Goal: Information Seeking & Learning: Learn about a topic

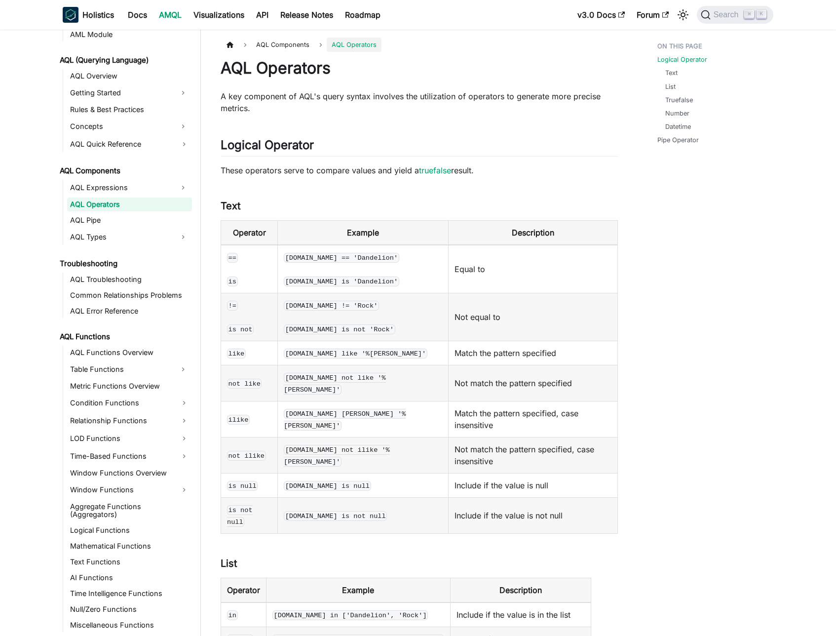
scroll to position [2, 0]
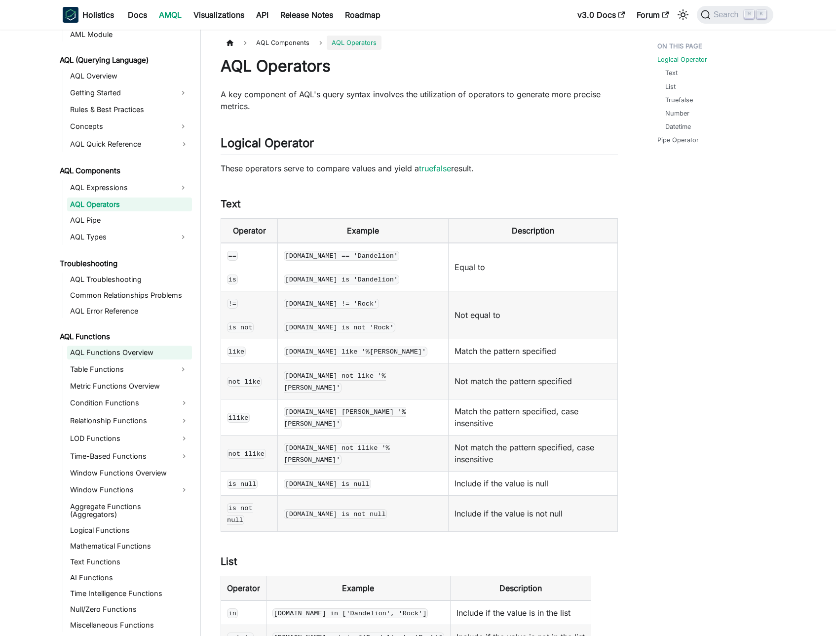
click at [112, 353] on link "AQL Functions Overview" at bounding box center [129, 352] width 125 height 14
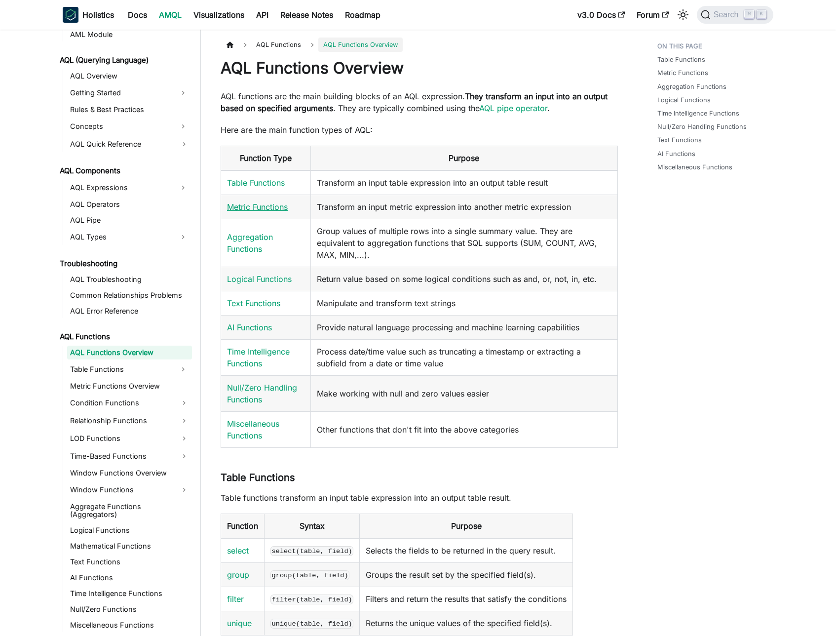
click at [257, 211] on link "Metric Functions" at bounding box center [257, 207] width 61 height 10
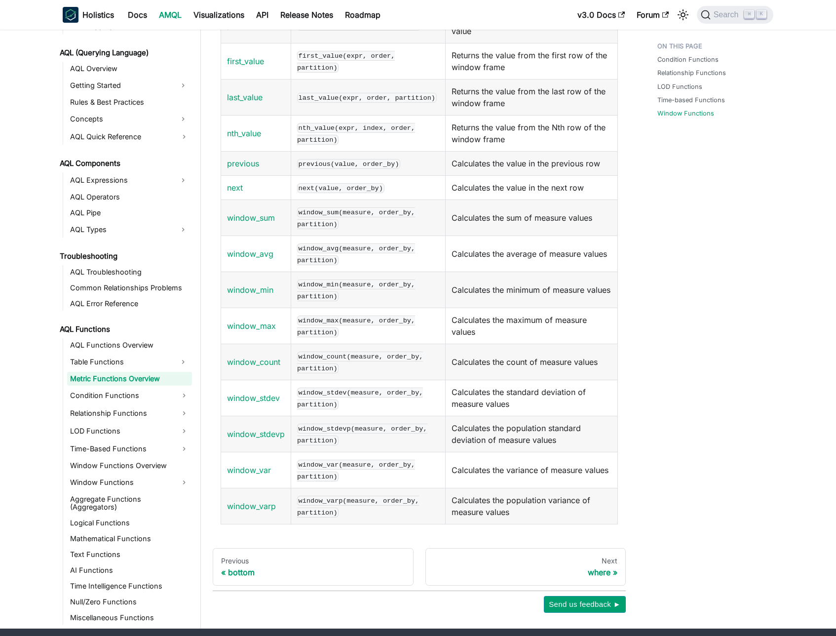
scroll to position [1134, 0]
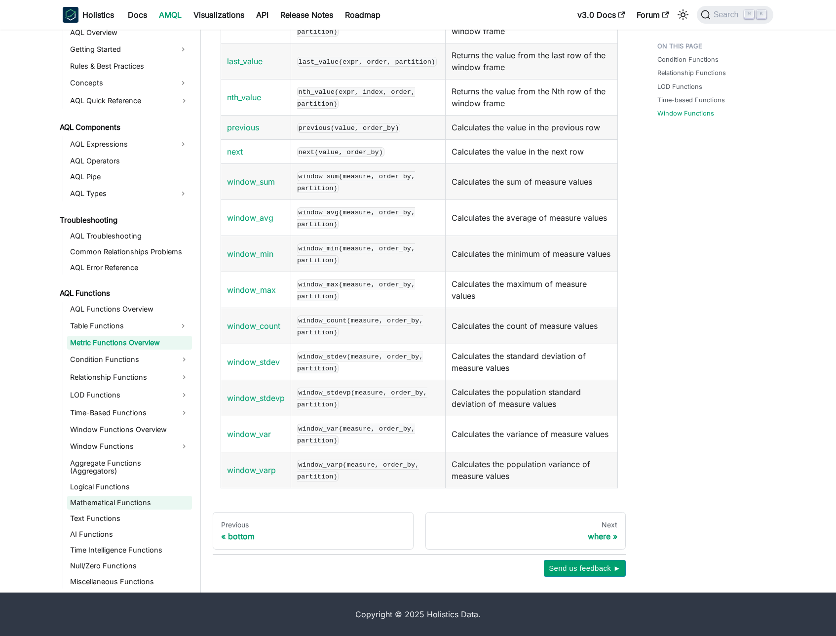
click at [92, 501] on link "Mathematical Functions" at bounding box center [129, 503] width 125 height 14
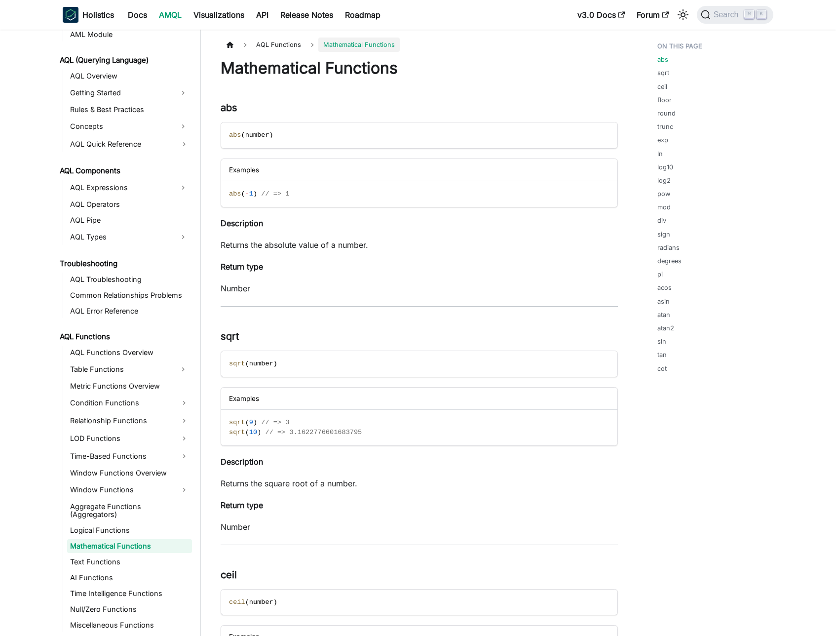
click at [104, 369] on link "Table Functions" at bounding box center [120, 369] width 107 height 16
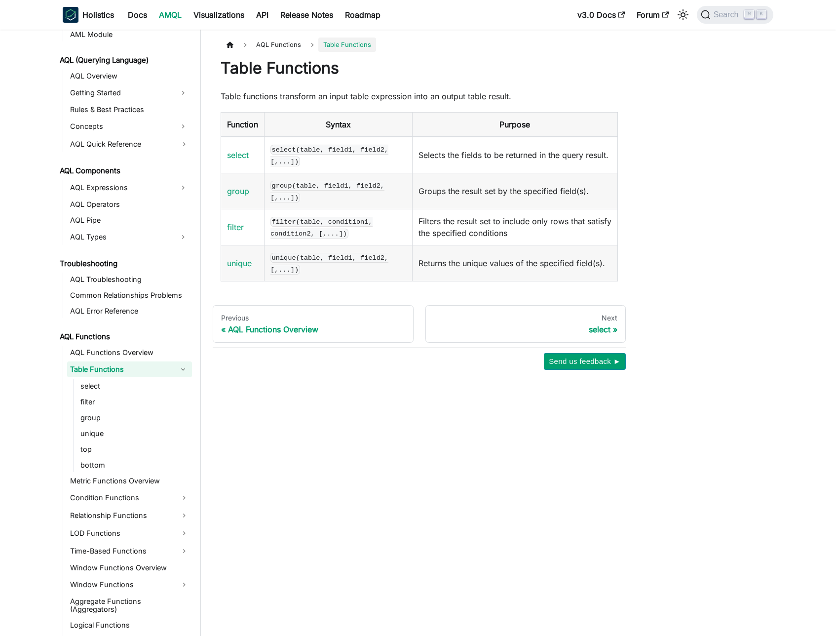
click at [104, 369] on link "Table Functions" at bounding box center [120, 369] width 107 height 16
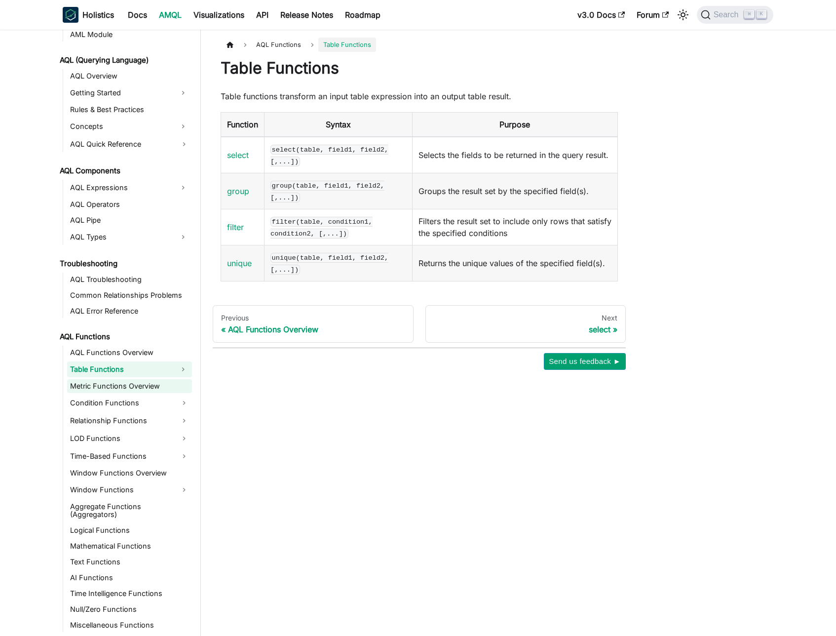
click at [100, 383] on link "Metric Functions Overview" at bounding box center [129, 386] width 125 height 14
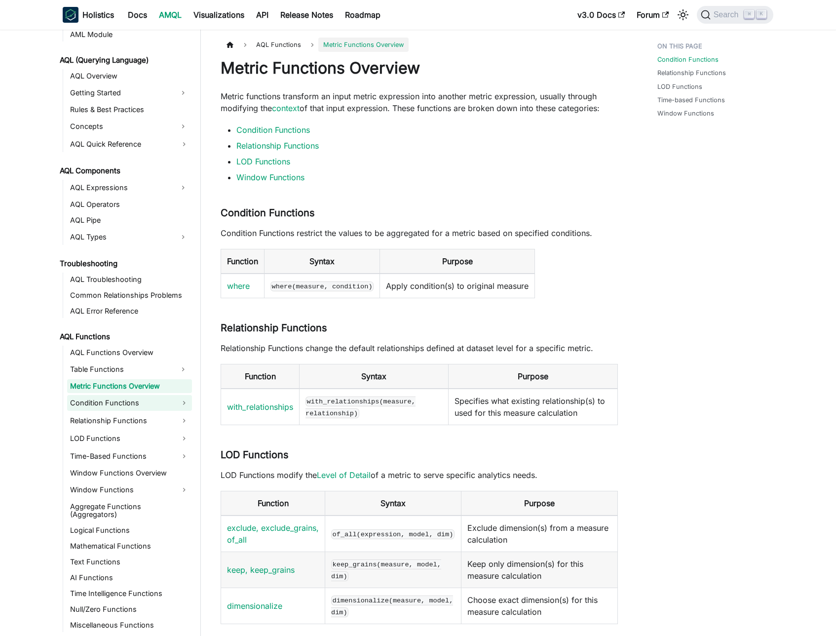
click at [124, 410] on link "Condition Functions" at bounding box center [129, 403] width 125 height 16
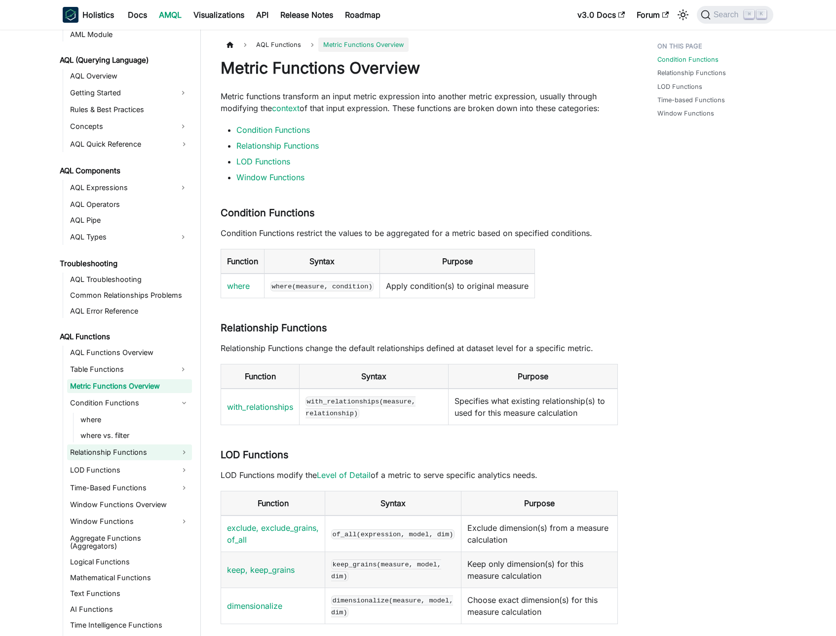
click at [118, 448] on link "Relationship Functions" at bounding box center [129, 452] width 125 height 16
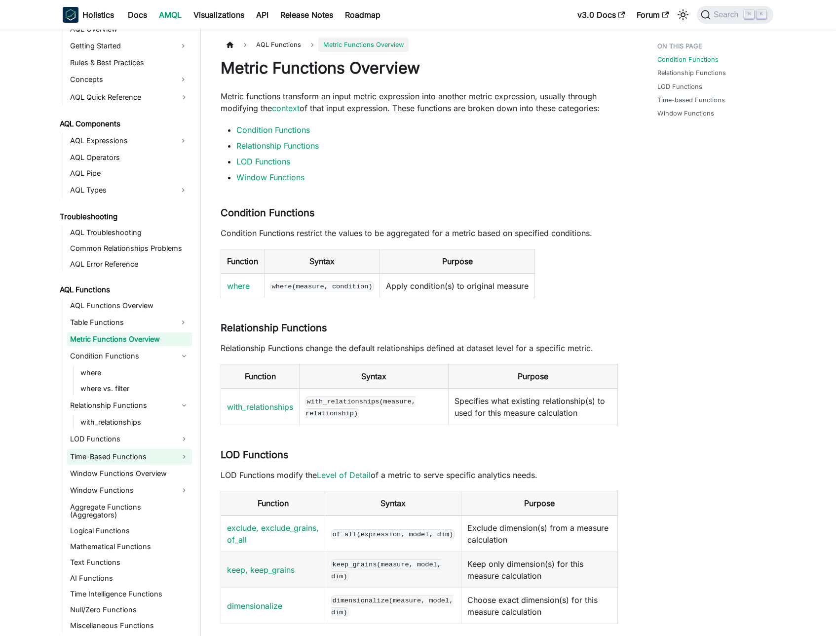
scroll to position [462, 0]
click at [119, 548] on link "Mathematical Functions" at bounding box center [129, 546] width 125 height 14
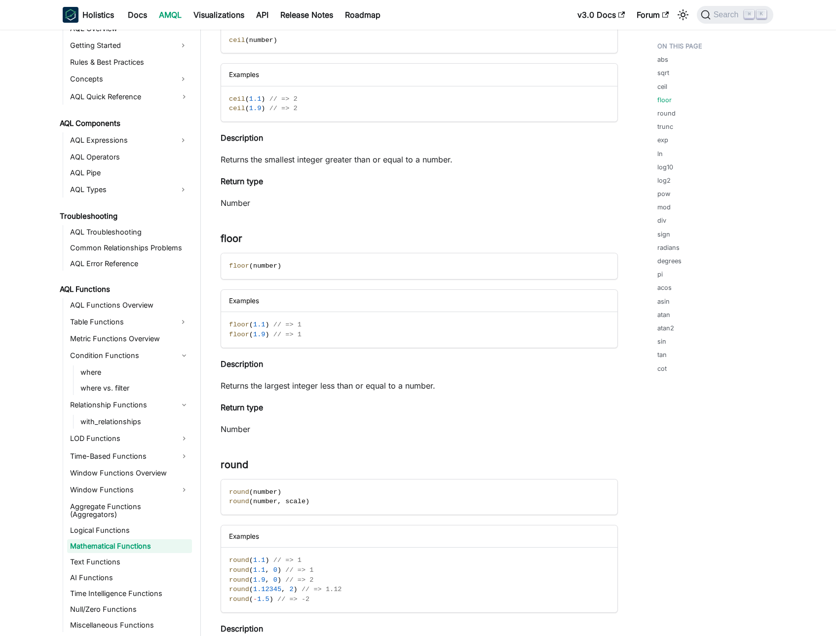
scroll to position [753, 0]
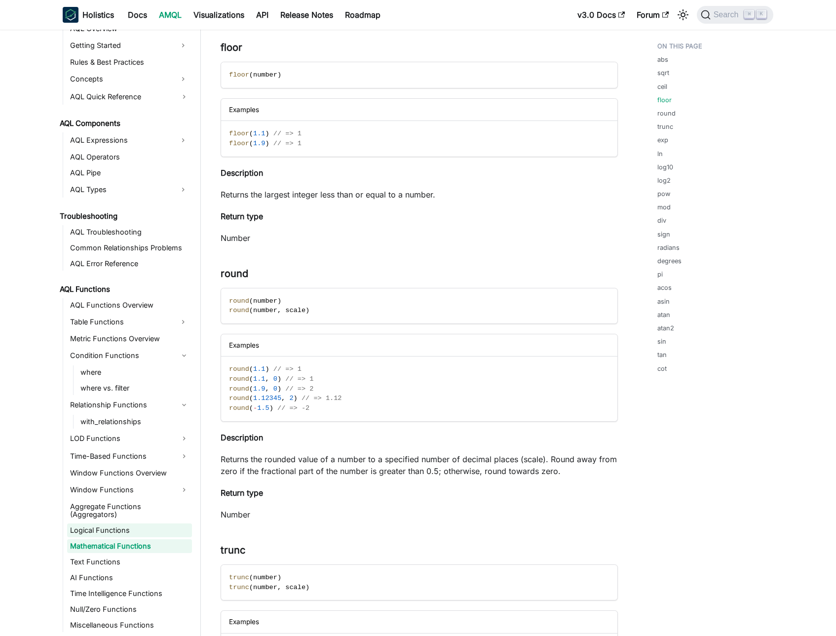
click at [124, 530] on link "Logical Functions" at bounding box center [129, 530] width 125 height 14
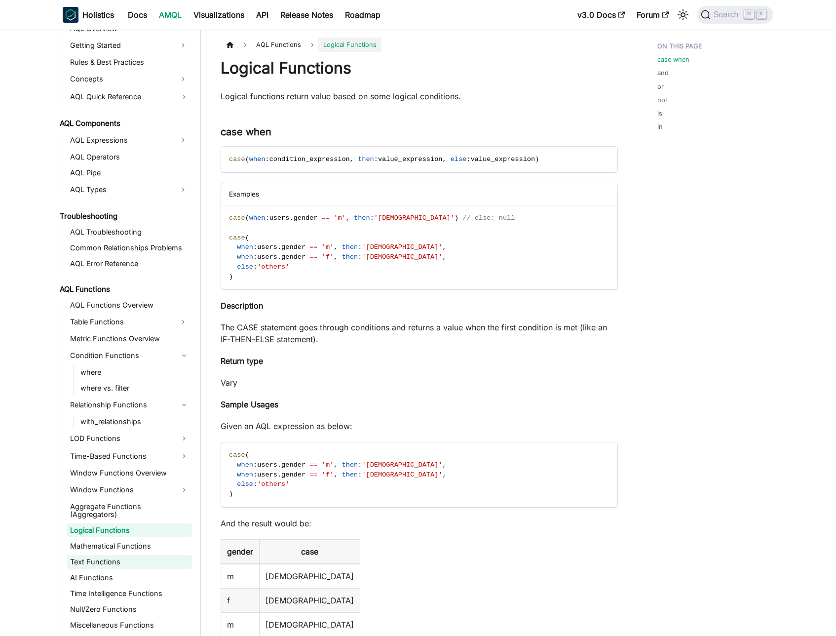
click at [96, 558] on link "Text Functions" at bounding box center [129, 562] width 125 height 14
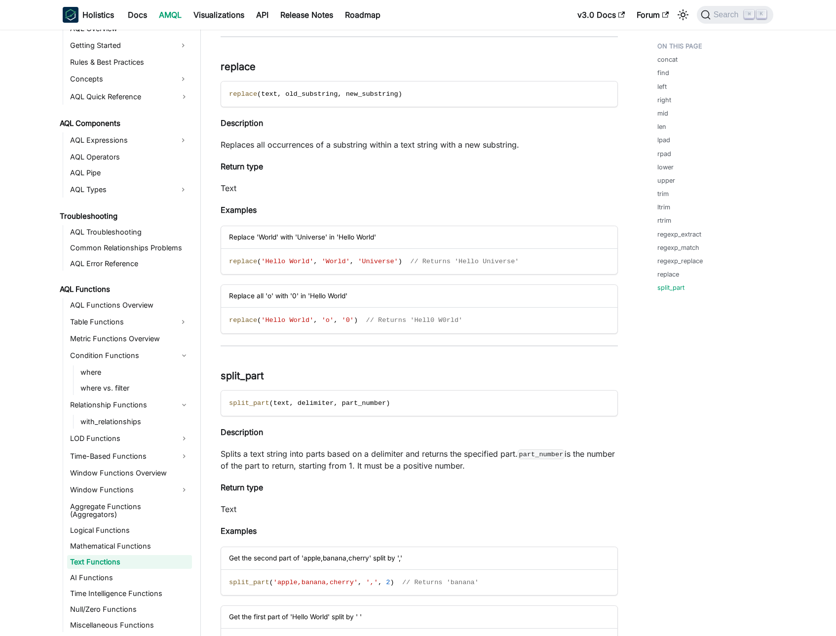
scroll to position [6225, 0]
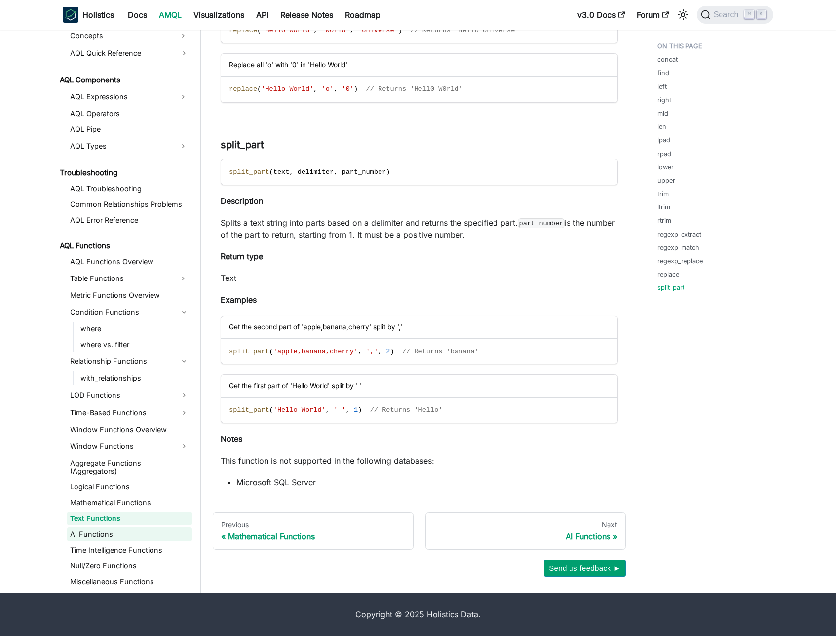
click at [138, 536] on link "AI Functions" at bounding box center [129, 534] width 125 height 14
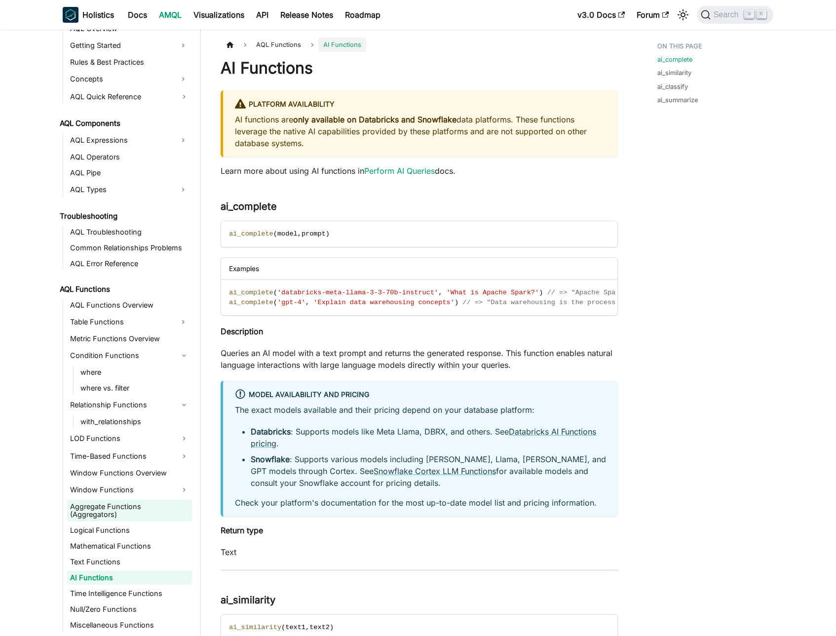
scroll to position [276, 0]
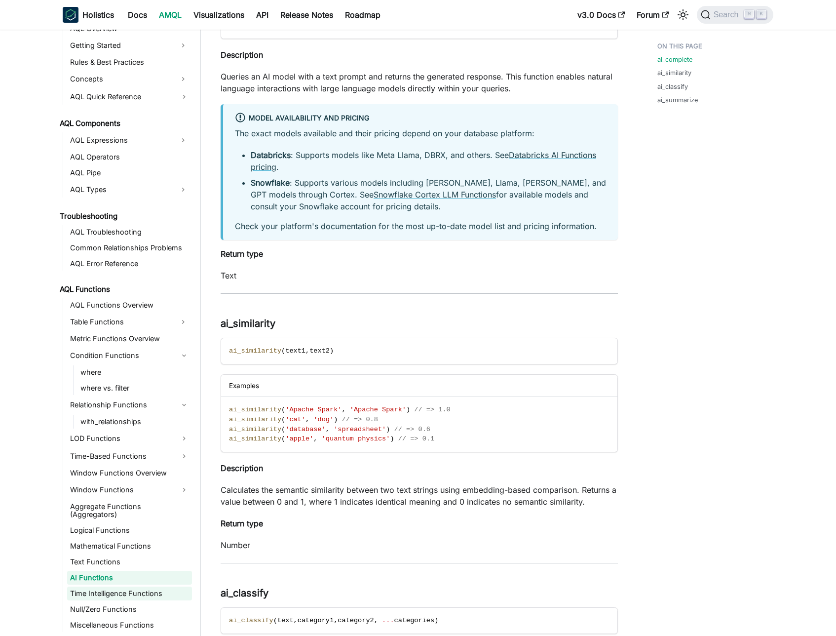
click at [107, 594] on link "Time Intelligence Functions" at bounding box center [129, 593] width 125 height 14
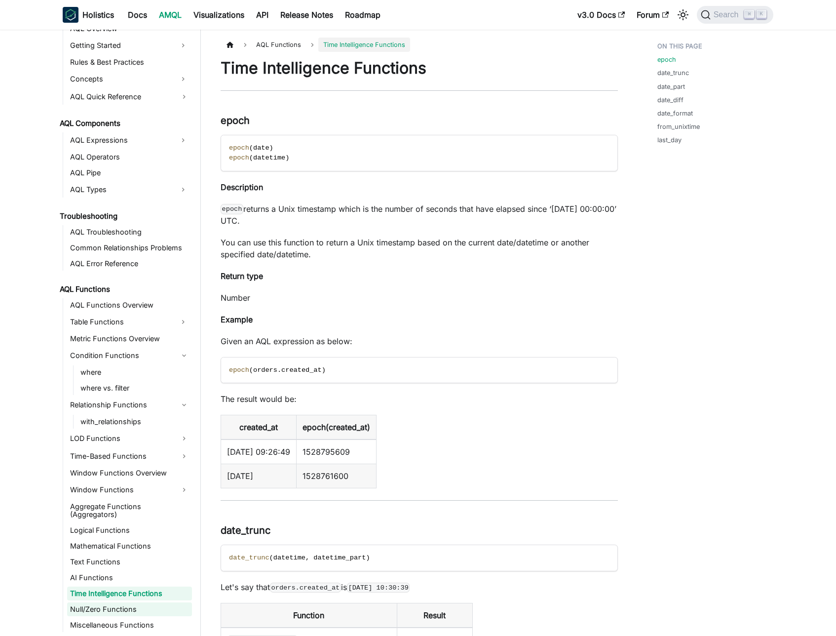
click at [101, 607] on link "Null/Zero Functions" at bounding box center [129, 609] width 125 height 14
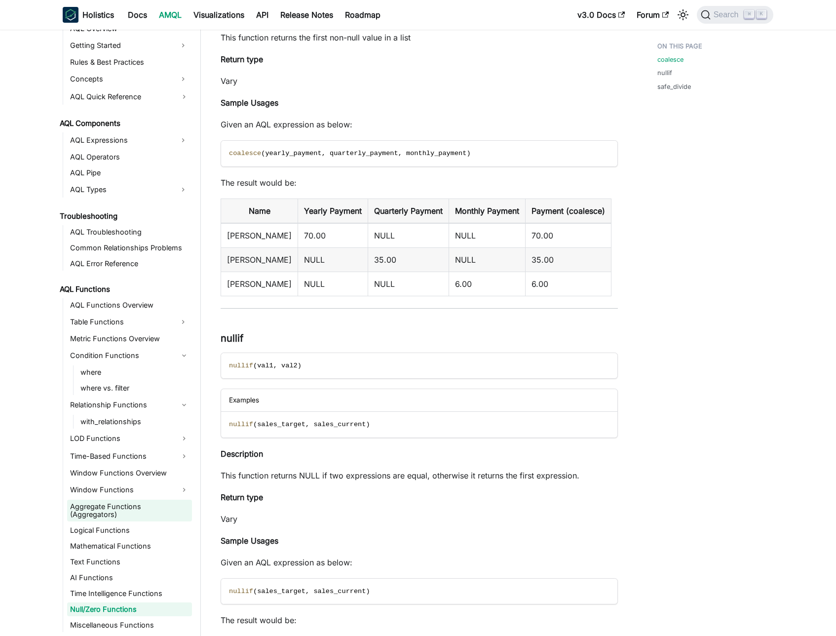
scroll to position [443, 0]
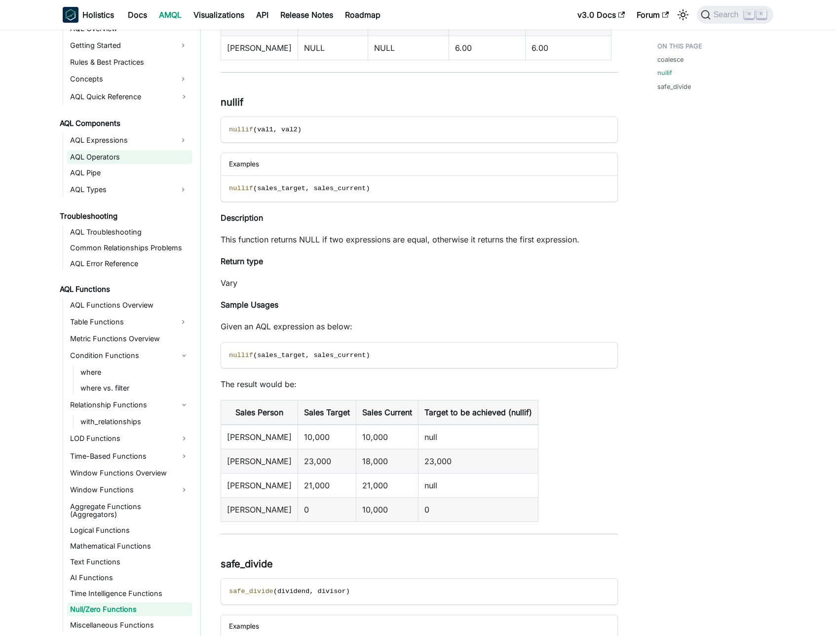
click at [105, 160] on link "AQL Operators" at bounding box center [129, 157] width 125 height 14
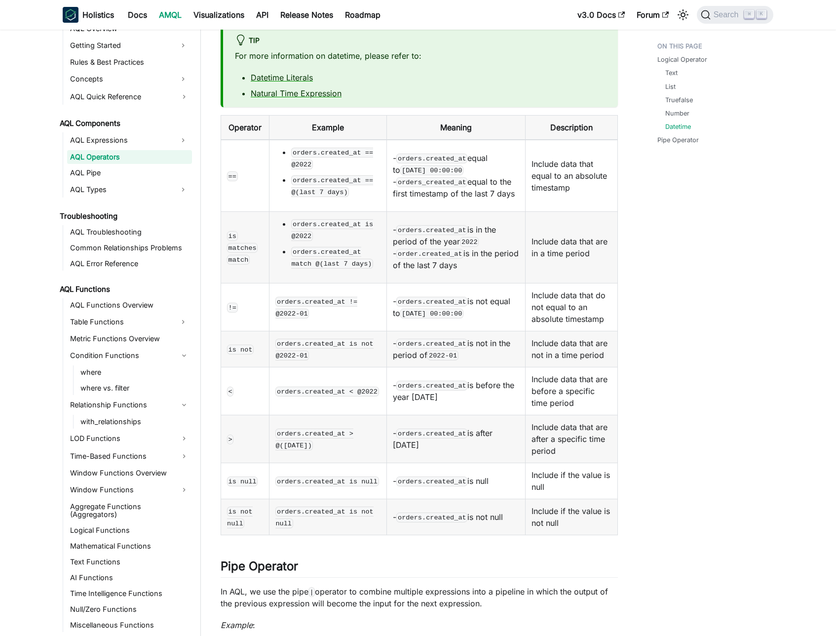
scroll to position [1295, 0]
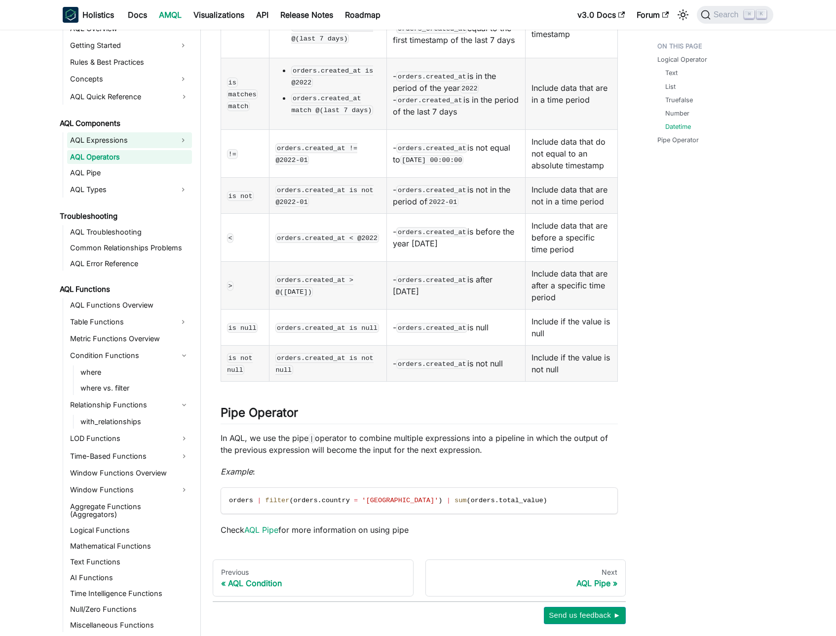
click at [98, 132] on link "AQL Expressions" at bounding box center [120, 140] width 107 height 16
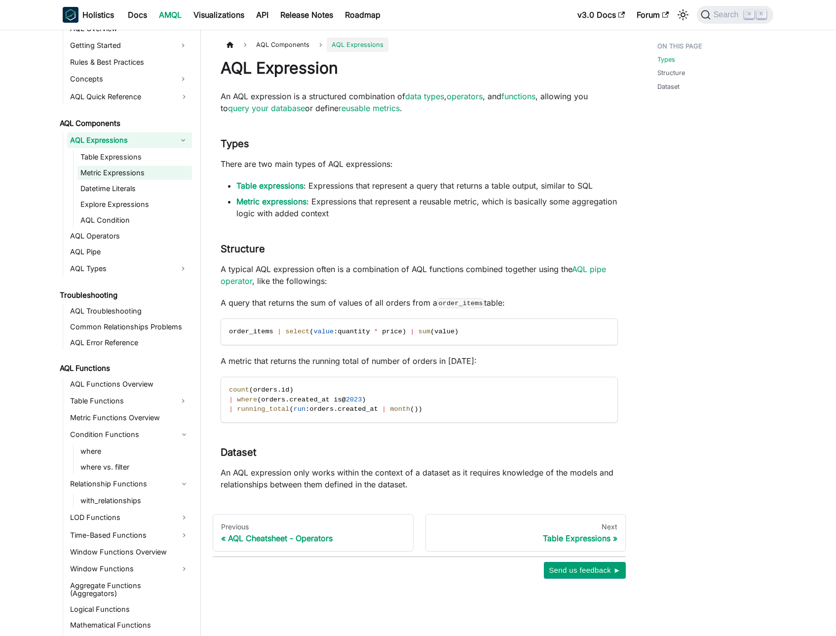
click at [115, 176] on link "Metric Expressions" at bounding box center [134, 173] width 115 height 14
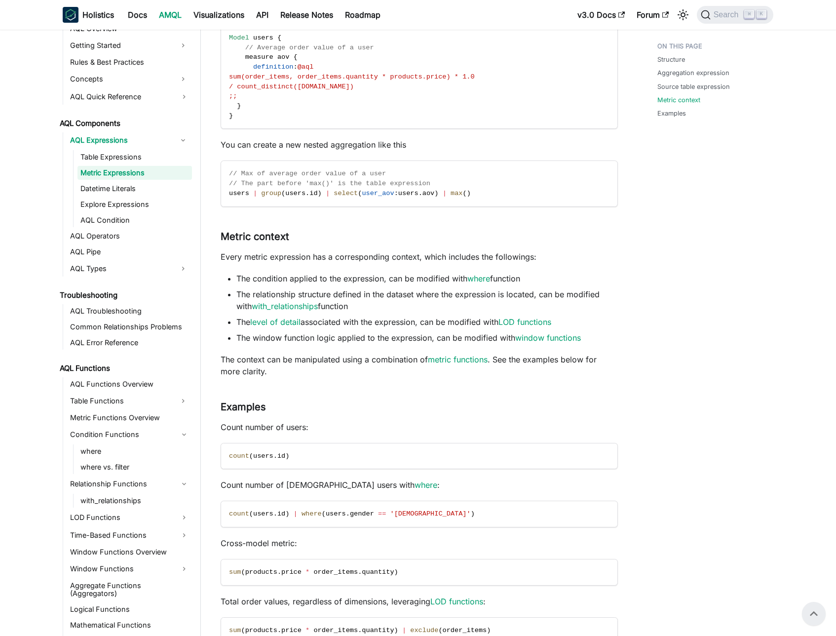
scroll to position [696, 0]
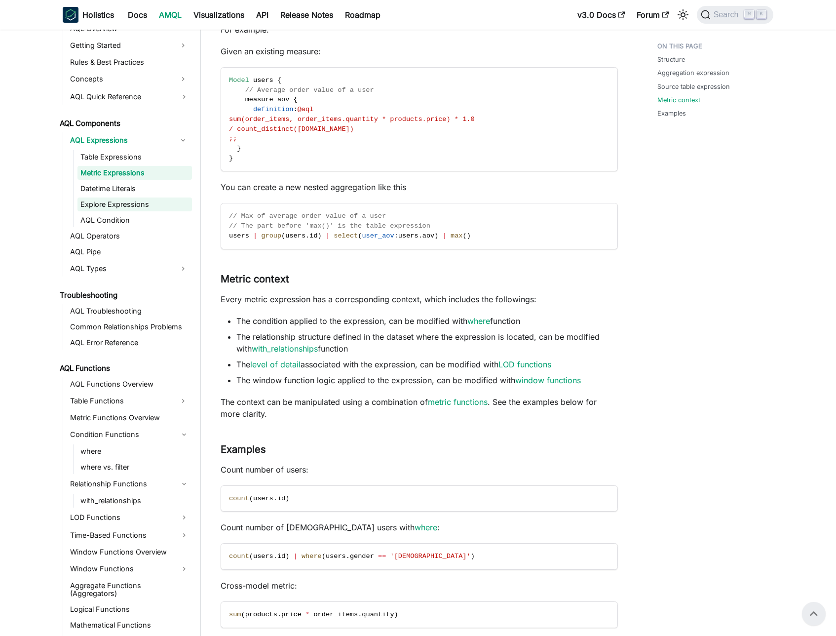
click at [121, 201] on link "Explore Expressions" at bounding box center [134, 204] width 115 height 14
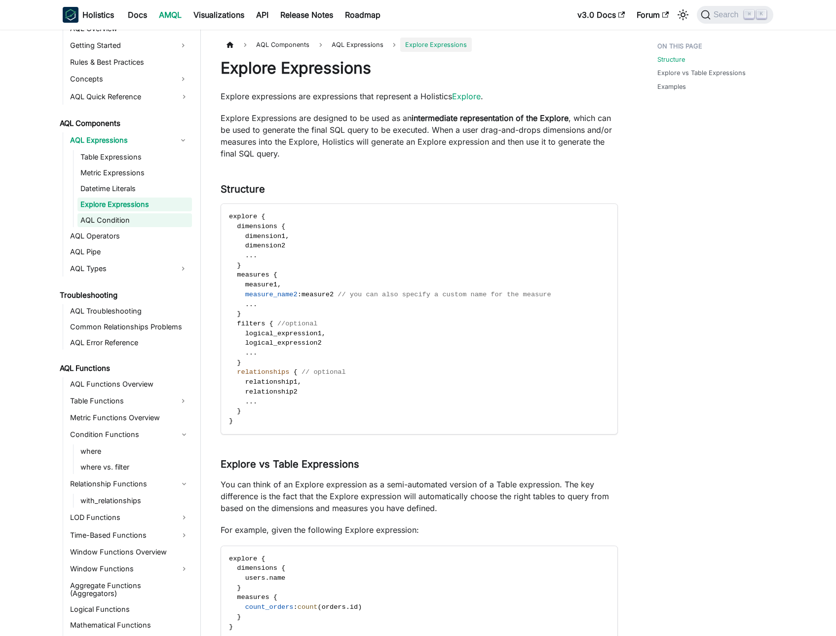
click at [110, 220] on link "AQL Condition" at bounding box center [134, 220] width 115 height 14
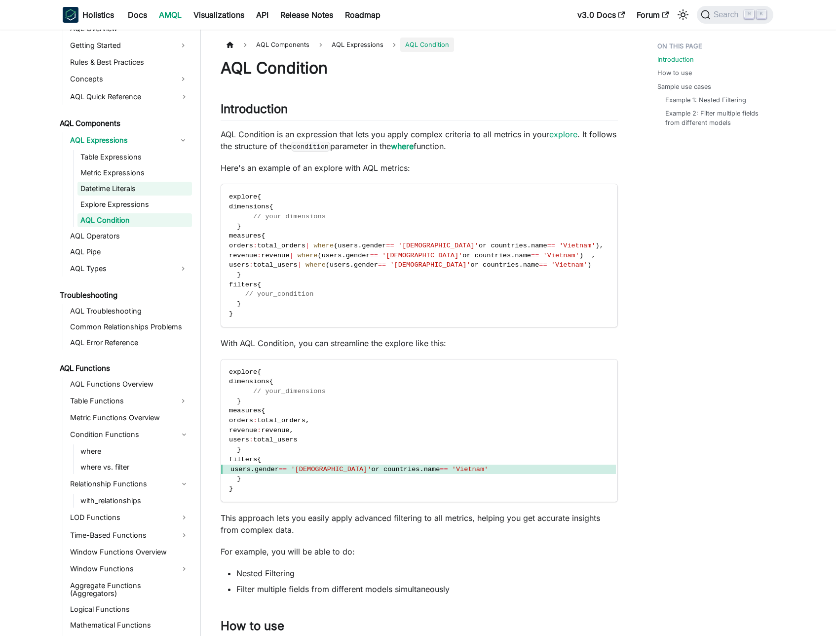
click at [115, 193] on link "Datetime Literals" at bounding box center [134, 189] width 115 height 14
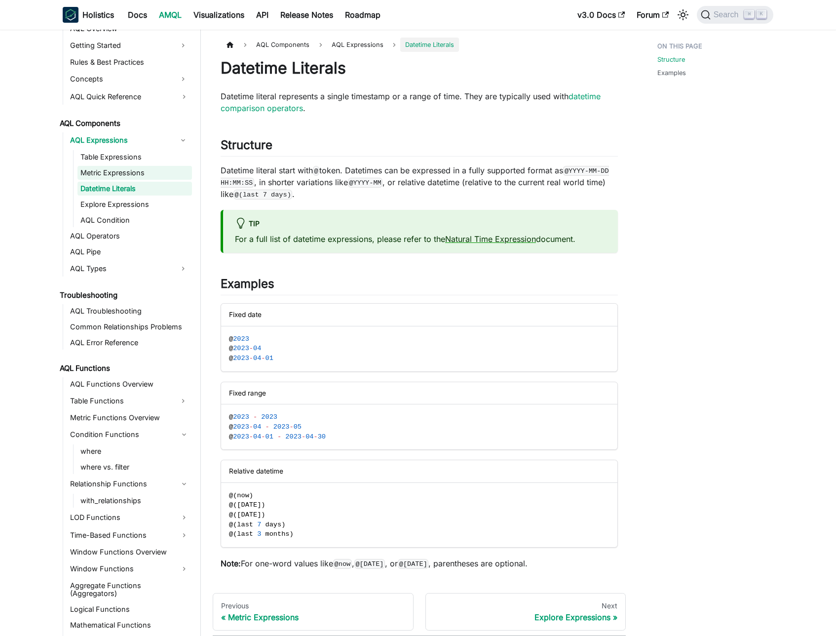
click at [112, 171] on link "Metric Expressions" at bounding box center [134, 173] width 115 height 14
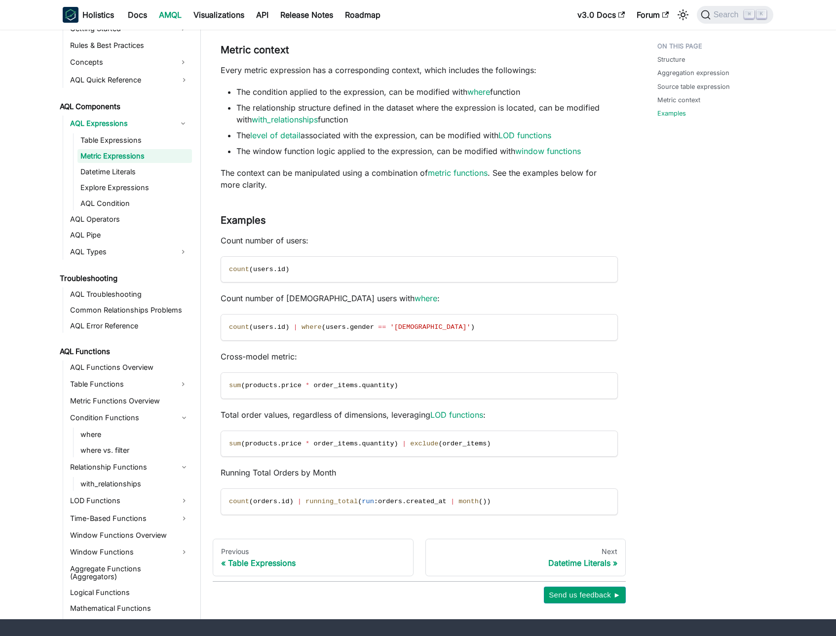
scroll to position [952, 0]
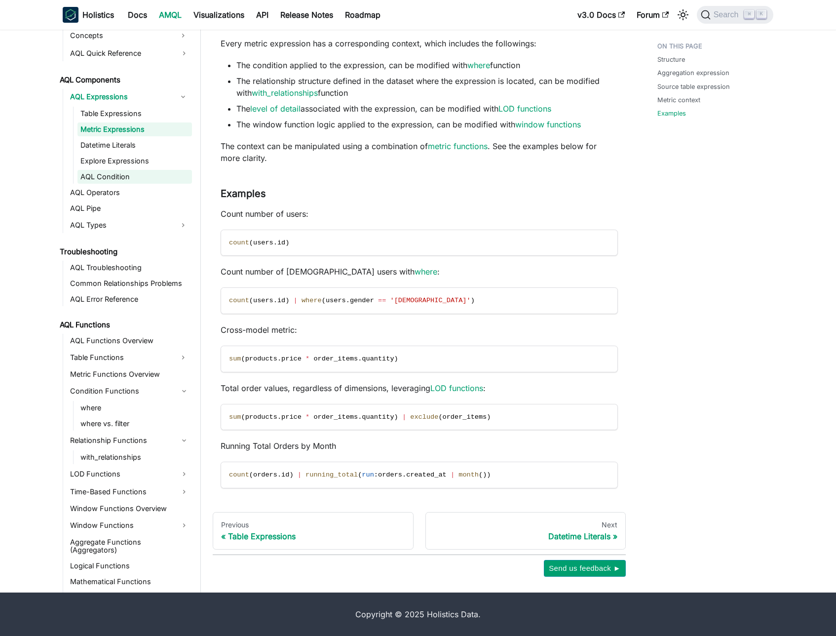
click at [121, 171] on link "AQL Condition" at bounding box center [134, 177] width 115 height 14
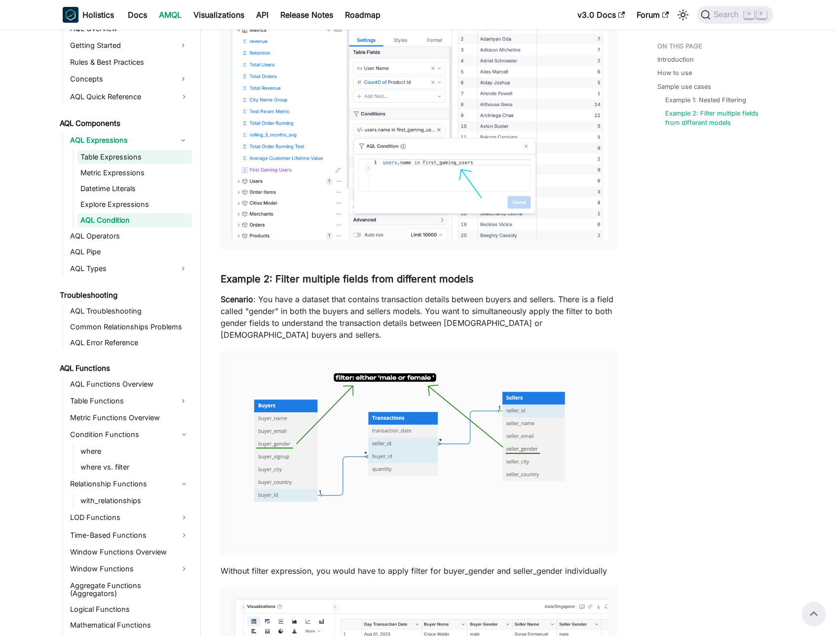
scroll to position [347, 0]
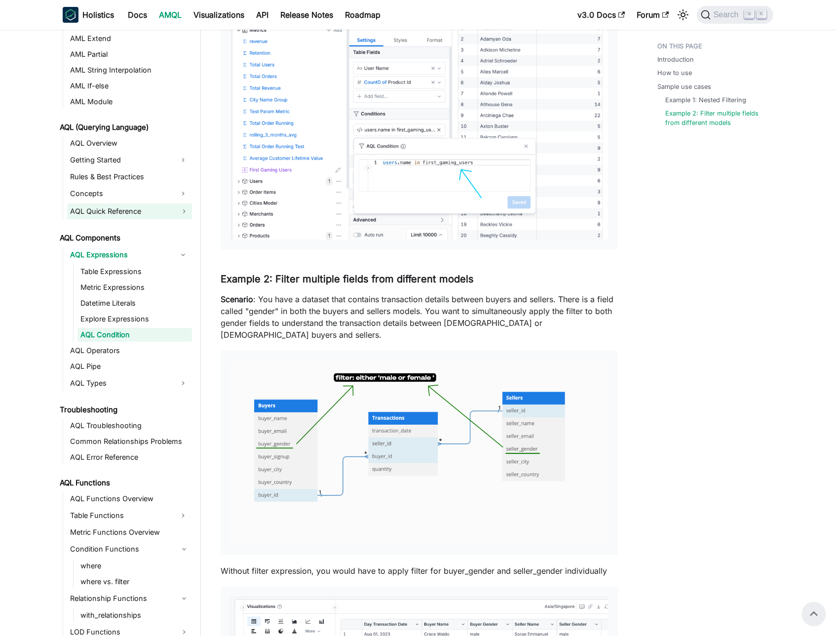
click at [104, 205] on link "AQL Quick Reference" at bounding box center [129, 211] width 125 height 16
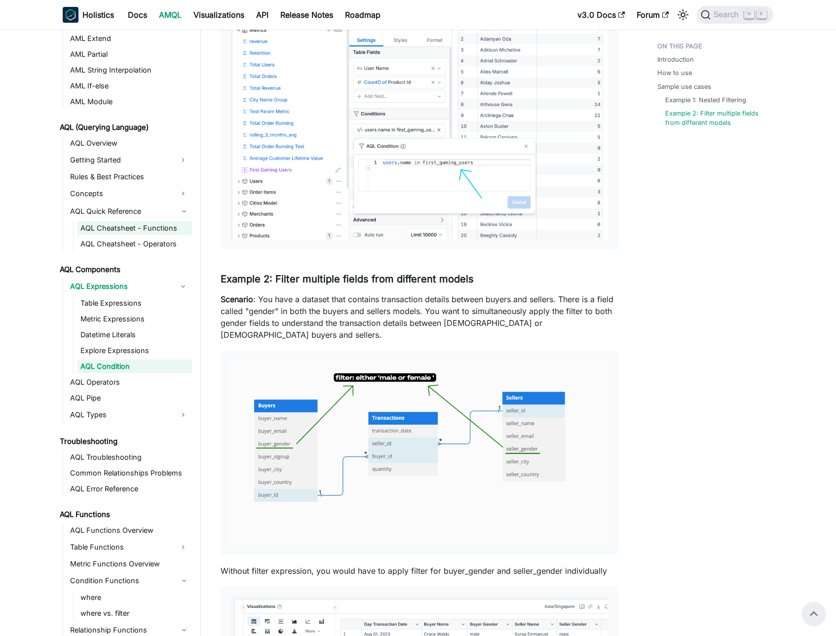
click at [119, 230] on link "AQL Cheatsheet - Functions" at bounding box center [134, 228] width 115 height 14
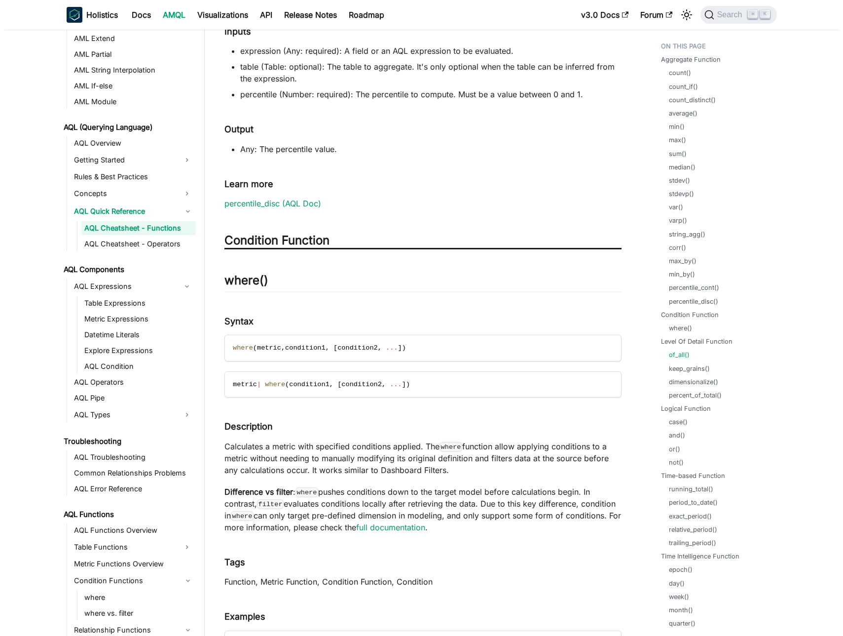
scroll to position [12679, 0]
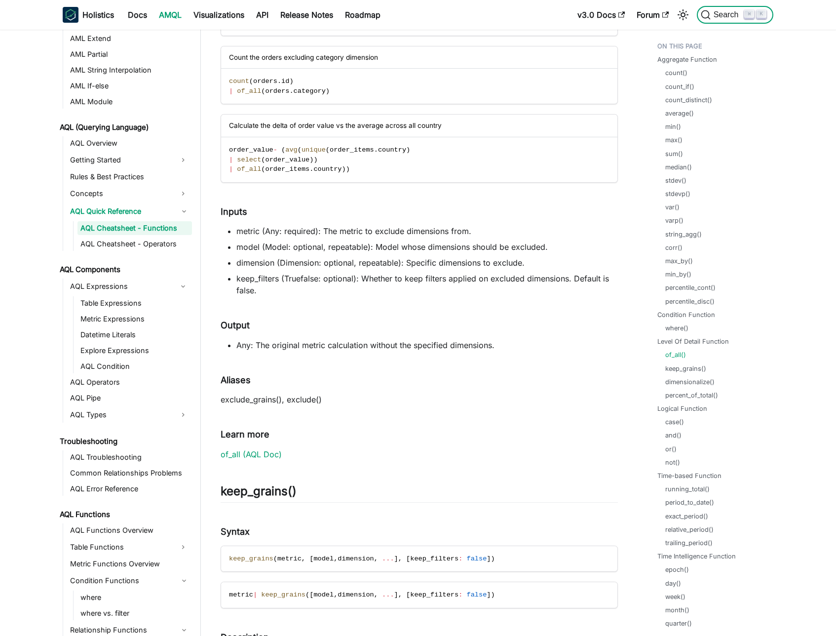
click at [721, 16] on span "Search" at bounding box center [728, 14] width 34 height 9
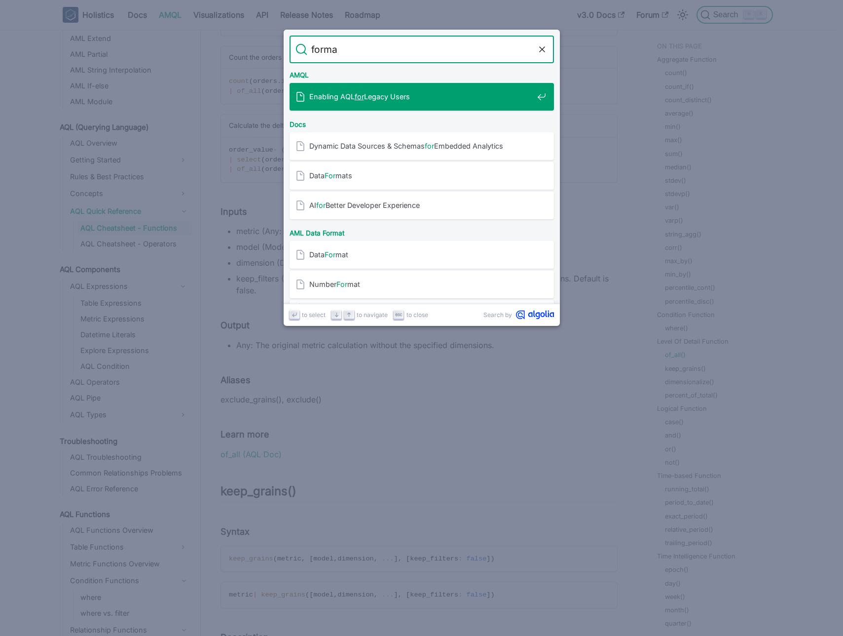
type input "format"
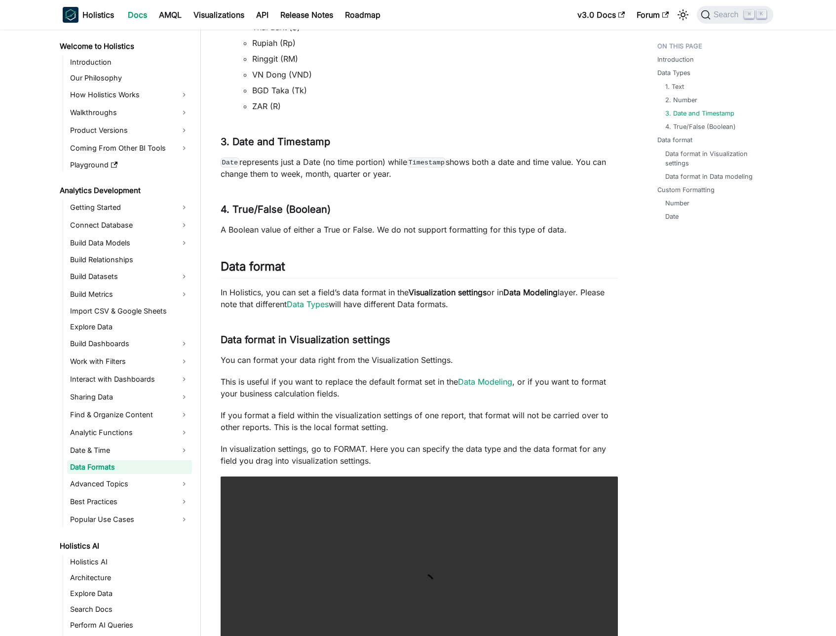
scroll to position [1077, 0]
